Goal: Transaction & Acquisition: Purchase product/service

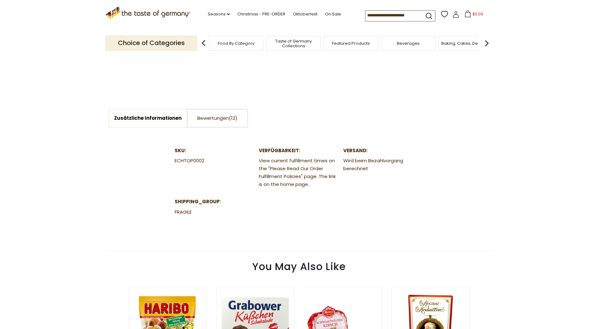
scroll to position [473, 0]
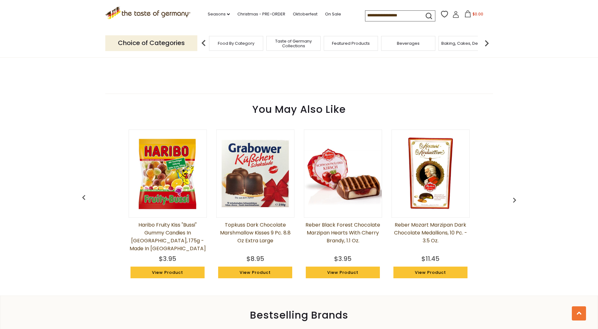
click at [256, 183] on img at bounding box center [256, 174] width 78 height 78
